Goal: Obtain resource: Obtain resource

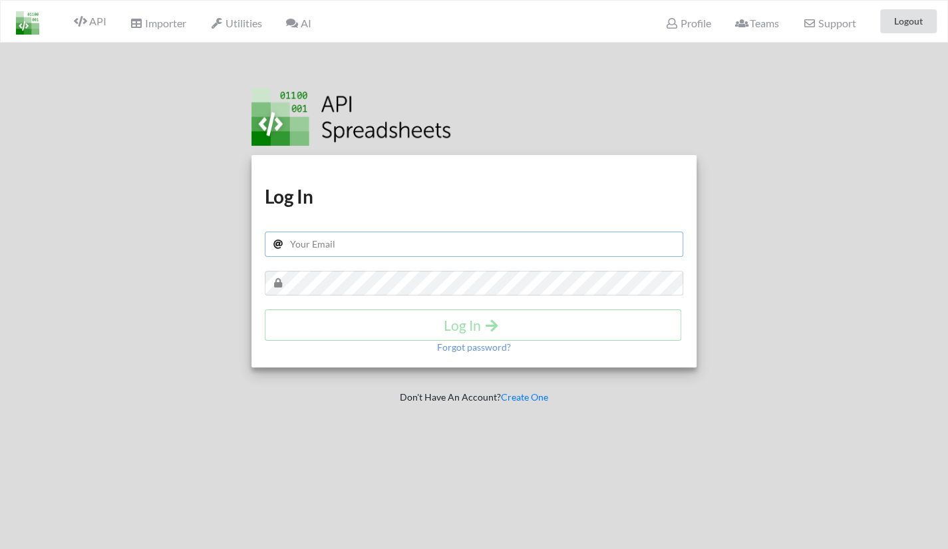
click at [382, 236] on input "text" at bounding box center [474, 243] width 419 height 25
type input "[EMAIL_ADDRESS][DOMAIN_NAME]"
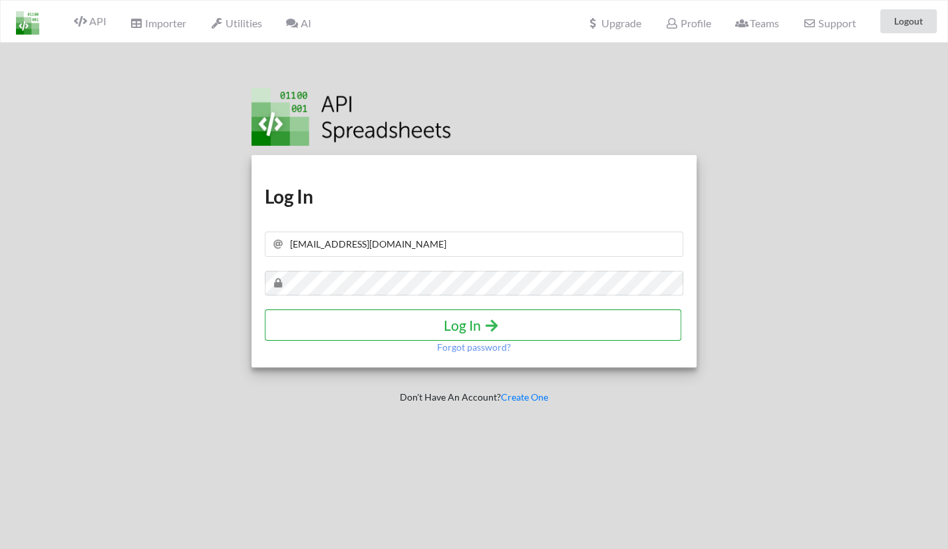
click at [384, 323] on h4 "Log In" at bounding box center [473, 325] width 388 height 17
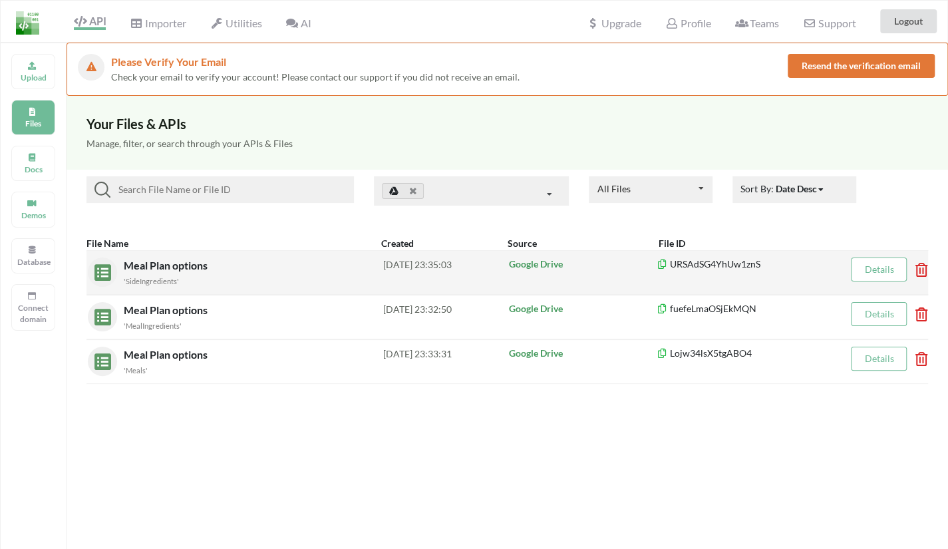
click at [211, 270] on div "Meal Plan options 'SideIngredients'" at bounding box center [253, 272] width 259 height 30
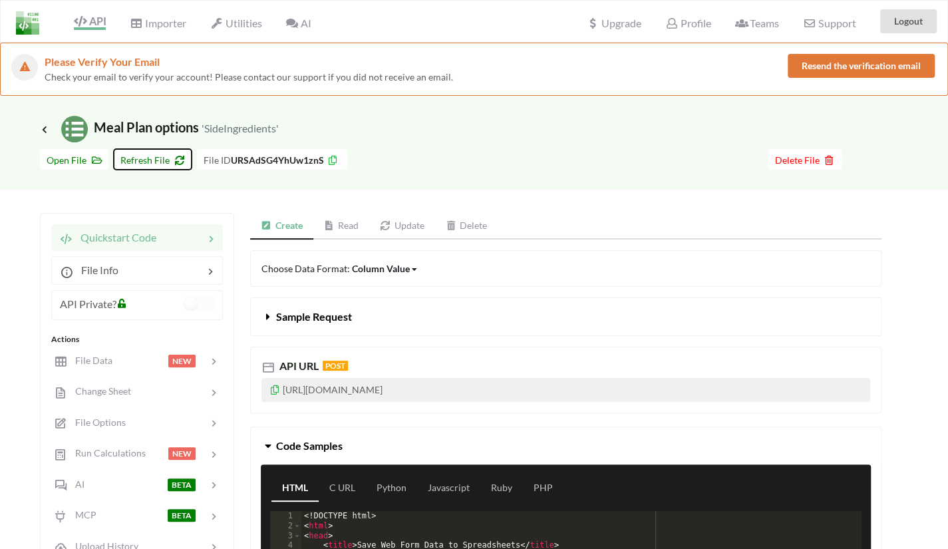
click at [158, 163] on span "Refresh File" at bounding box center [152, 159] width 65 height 11
click at [47, 132] on icon at bounding box center [45, 129] width 12 height 11
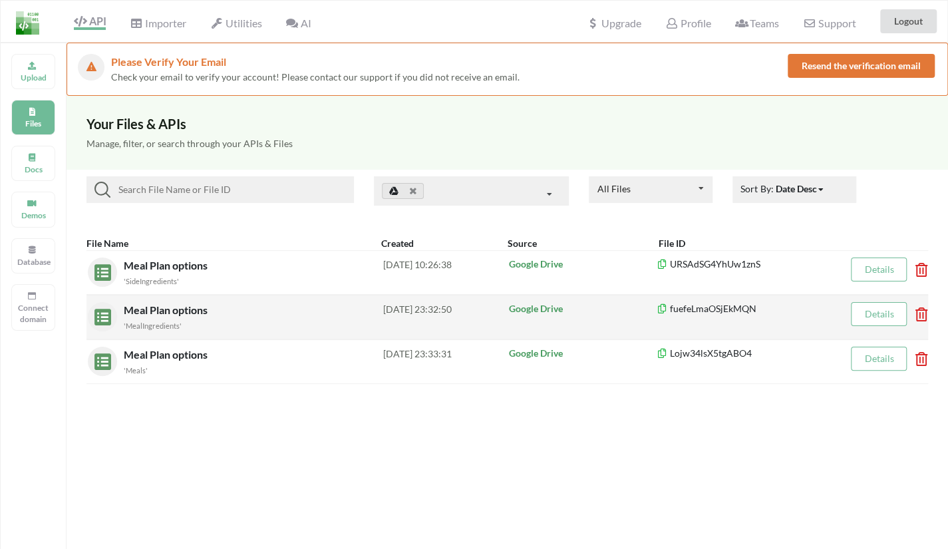
click at [182, 302] on div "Meal Plan options 'MealIngredients'" at bounding box center [253, 317] width 259 height 30
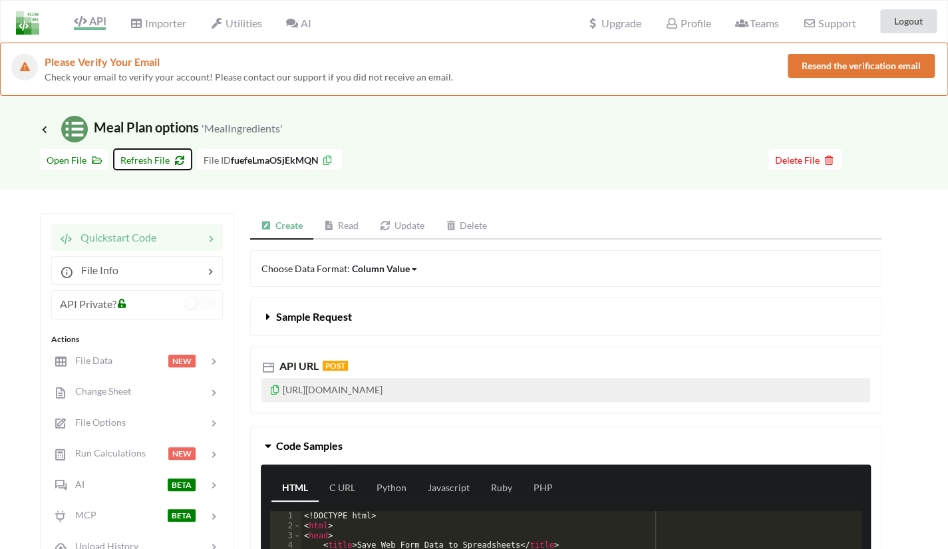
click at [150, 155] on span "Refresh File" at bounding box center [152, 159] width 65 height 11
click at [48, 127] on icon at bounding box center [45, 129] width 12 height 11
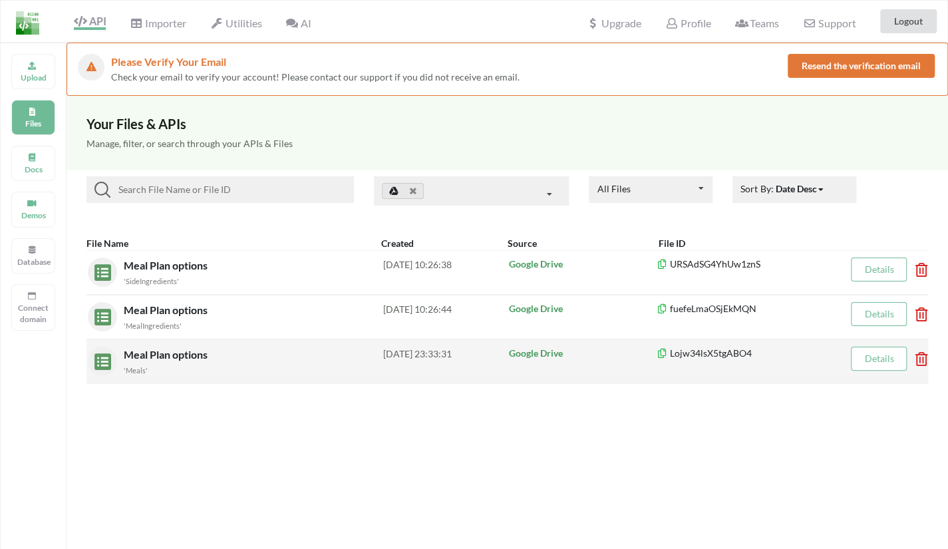
click at [229, 355] on div "Meal Plan options 'Meals'" at bounding box center [253, 361] width 259 height 30
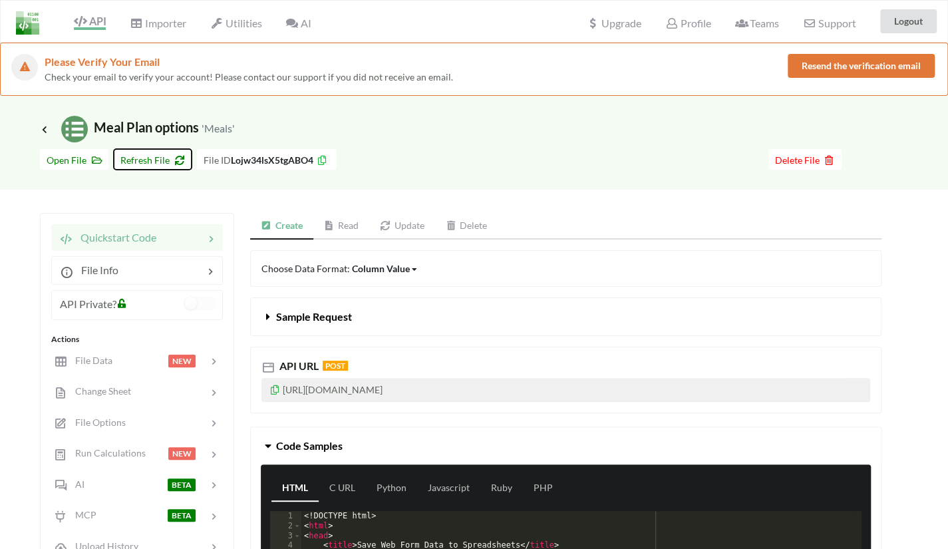
click at [159, 164] on span "Refresh File" at bounding box center [152, 159] width 65 height 11
click at [44, 125] on icon at bounding box center [45, 129] width 12 height 11
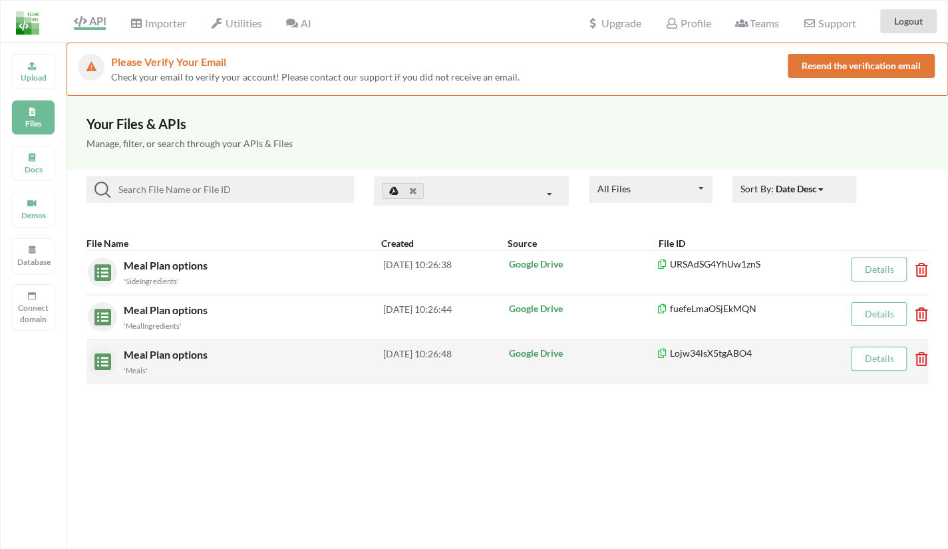
click at [186, 356] on span "Meal Plan options" at bounding box center [167, 354] width 86 height 13
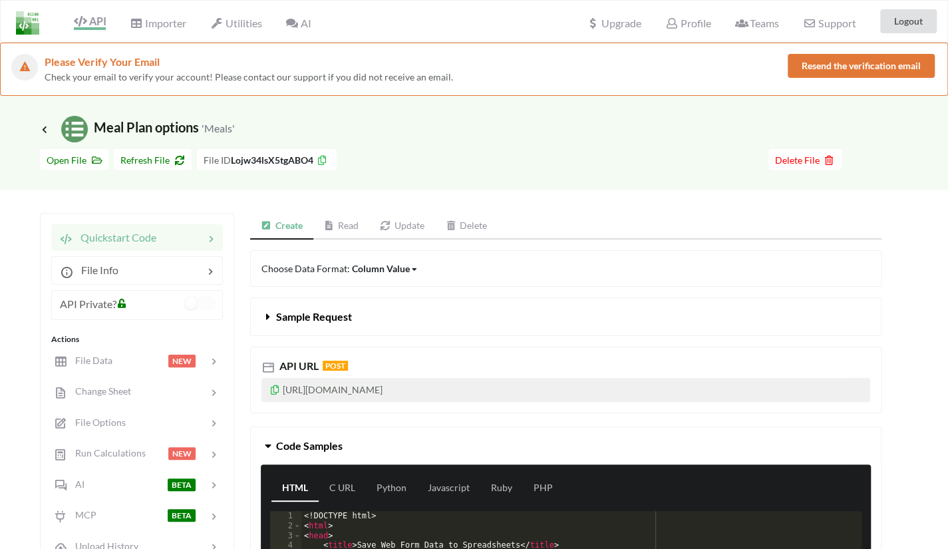
scroll to position [46, 0]
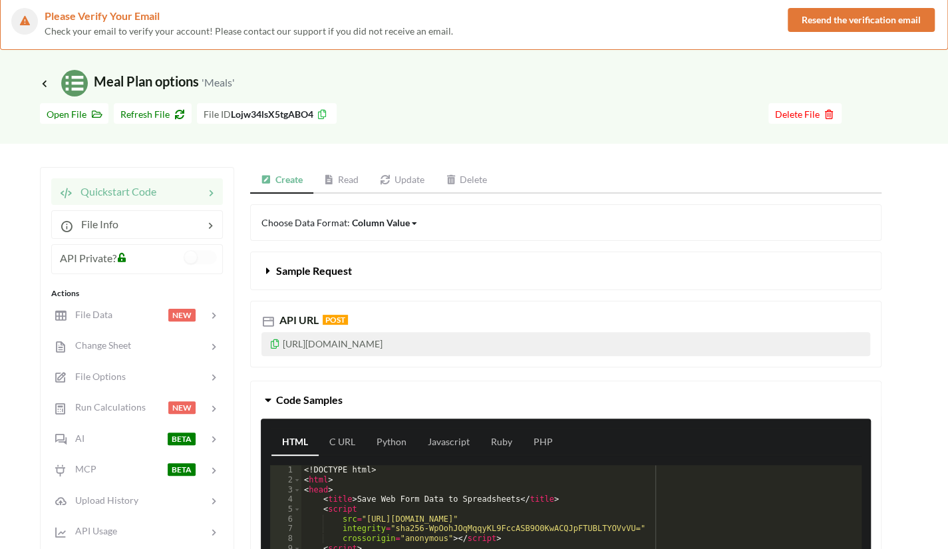
click at [367, 344] on p "https://api.apispreadsheets.com/data/Lojw34lsX5tgABO4/" at bounding box center [565, 344] width 608 height 24
click at [367, 344] on p "[URL][DOMAIN_NAME]" at bounding box center [565, 344] width 608 height 24
copy p "[URL][DOMAIN_NAME]"
